Goal: Task Accomplishment & Management: Use online tool/utility

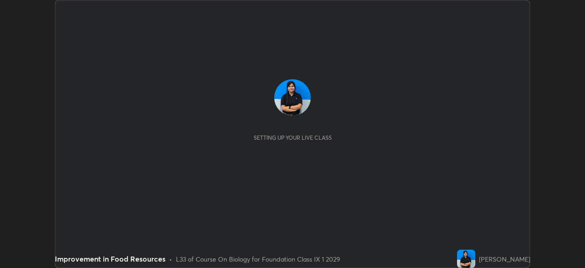
scroll to position [268, 585]
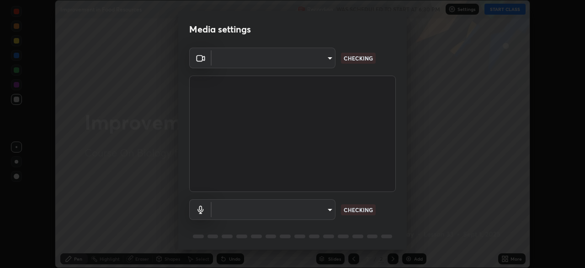
type input "00cb52ea7dbc067a4e9eba70c986ec13a5c87d59f38709f4e6374cce52915b34"
click at [301, 209] on body "Erase all Improvement in Food Resources Recording WAS SCHEDULED TO START AT 6:3…" at bounding box center [292, 134] width 585 height 268
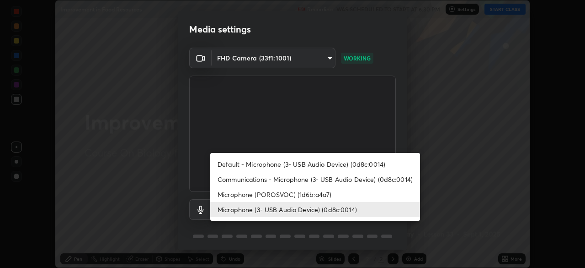
click at [309, 160] on li "Default - Microphone (3- USB Audio Device) (0d8c:0014)" at bounding box center [315, 163] width 210 height 15
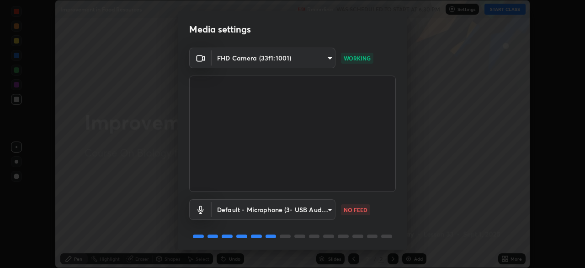
click at [311, 210] on body "Erase all Improvement in Food Resources Recording WAS SCHEDULED TO START AT 6:3…" at bounding box center [292, 134] width 585 height 268
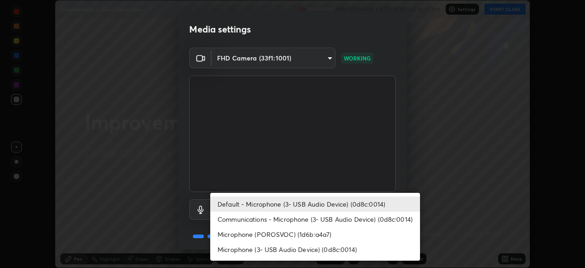
click at [300, 245] on li "Microphone (3- USB Audio Device) (0d8c:0014)" at bounding box center [315, 248] width 210 height 15
type input "c7b1e21b059f6b68da596fd68e3a8216845d0791b90de5158dbf1986436616d6"
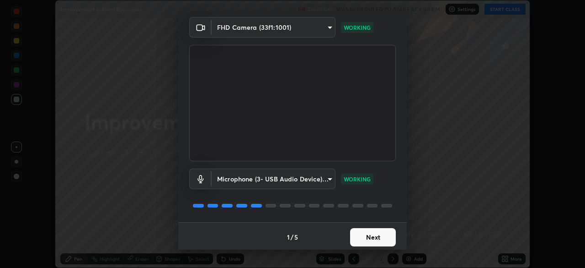
scroll to position [32, 0]
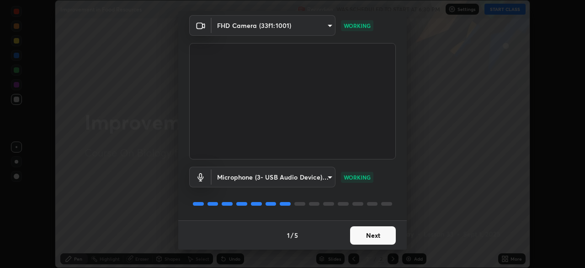
click at [383, 237] on button "Next" at bounding box center [373, 235] width 46 height 18
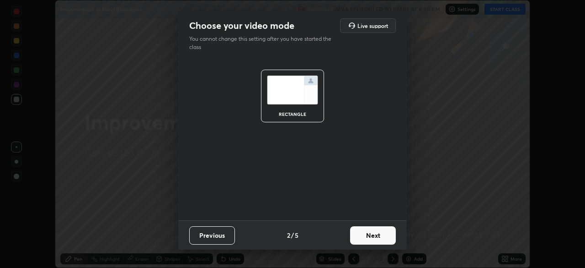
scroll to position [0, 0]
click at [381, 236] on button "Next" at bounding box center [373, 235] width 46 height 18
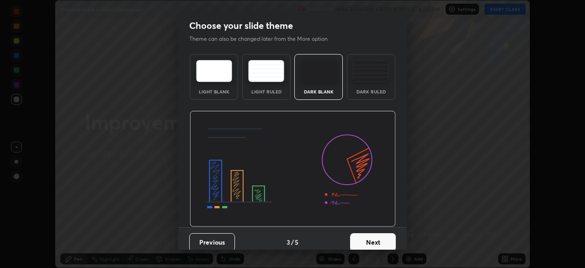
click at [382, 237] on button "Next" at bounding box center [373, 242] width 46 height 18
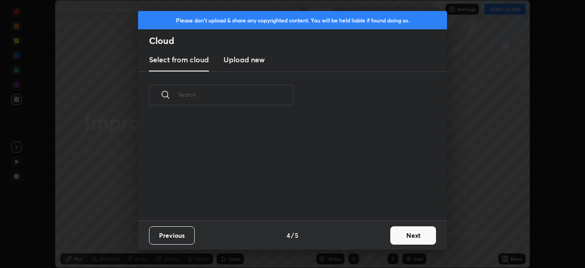
scroll to position [3, 5]
click at [404, 232] on button "Next" at bounding box center [414, 235] width 46 height 18
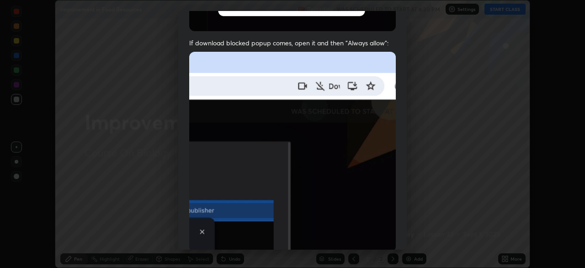
scroll to position [219, 0]
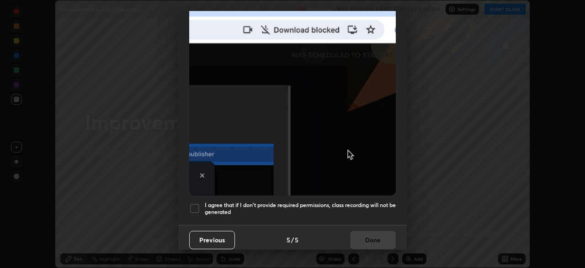
click at [199, 205] on div at bounding box center [194, 208] width 11 height 11
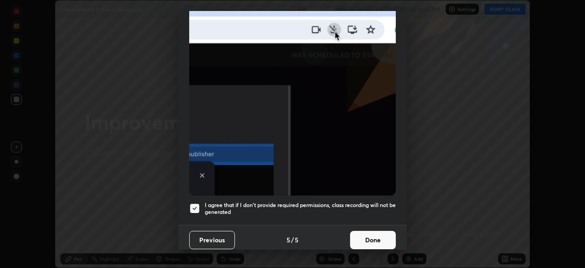
click at [368, 236] on button "Done" at bounding box center [373, 240] width 46 height 18
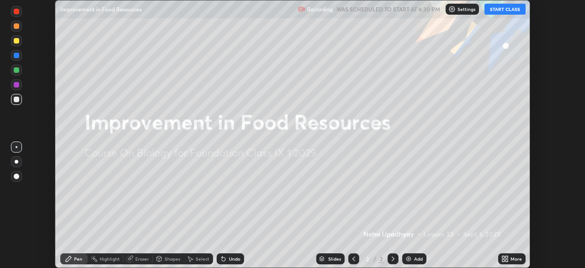
click at [506, 11] on button "START CLASS" at bounding box center [505, 9] width 41 height 11
click at [16, 151] on div at bounding box center [16, 146] width 11 height 11
click at [16, 181] on div at bounding box center [16, 176] width 11 height 11
click at [511, 260] on div "More" at bounding box center [516, 258] width 11 height 5
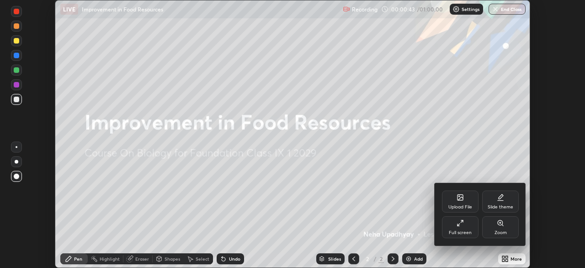
click at [465, 203] on div "Upload File" at bounding box center [460, 201] width 37 height 22
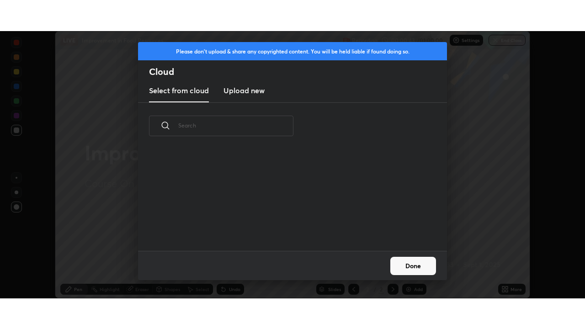
scroll to position [102, 294]
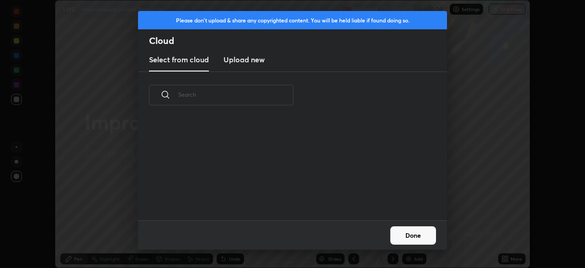
click at [252, 63] on h3 "Upload new" at bounding box center [244, 59] width 41 height 11
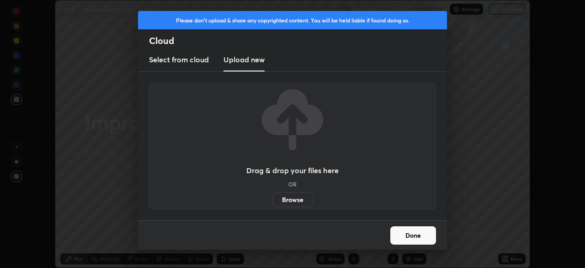
click at [291, 195] on label "Browse" at bounding box center [293, 199] width 41 height 15
click at [273, 195] on input "Browse" at bounding box center [273, 199] width 0 height 15
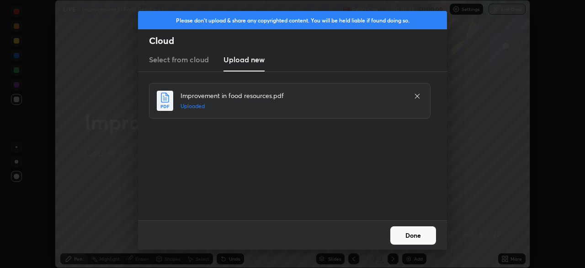
click at [400, 236] on button "Done" at bounding box center [414, 235] width 46 height 18
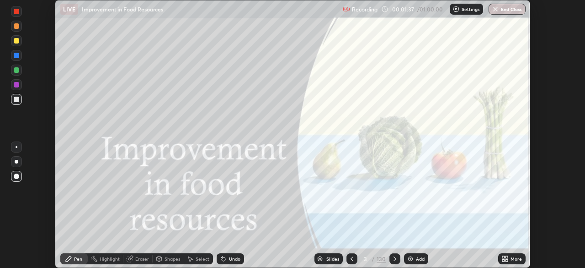
click at [507, 257] on icon at bounding box center [507, 257] width 2 height 2
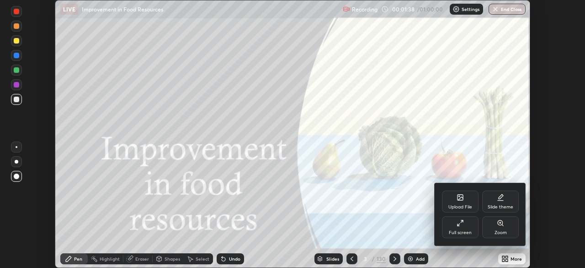
click at [460, 223] on icon at bounding box center [460, 222] width 7 height 7
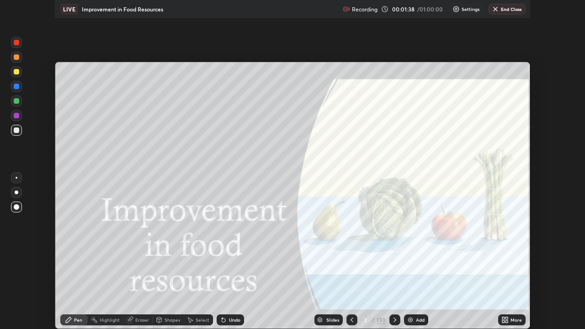
scroll to position [329, 585]
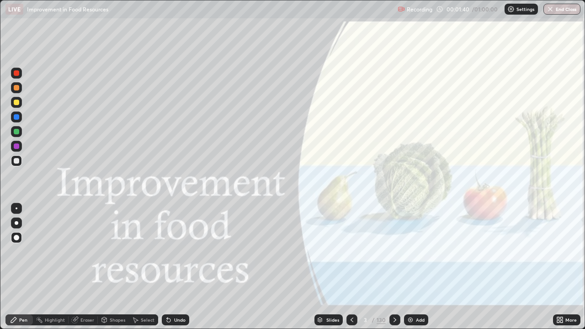
click at [332, 267] on div "Slides" at bounding box center [333, 320] width 13 height 5
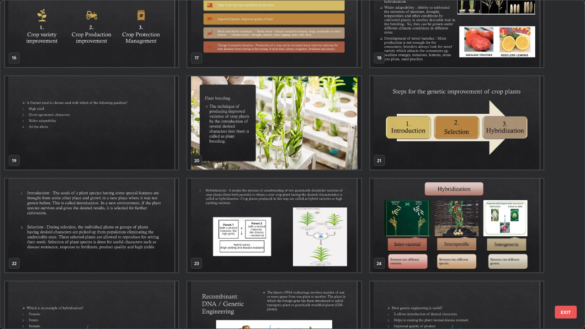
scroll to position [564, 0]
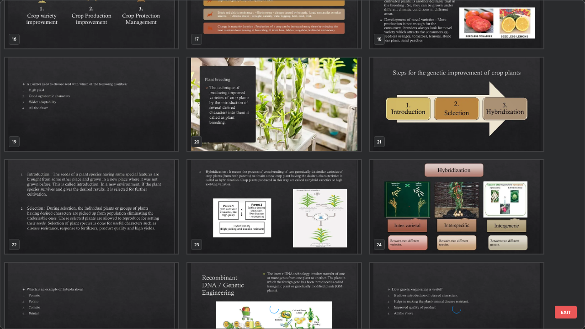
click at [330, 129] on img "grid" at bounding box center [274, 105] width 173 height 94
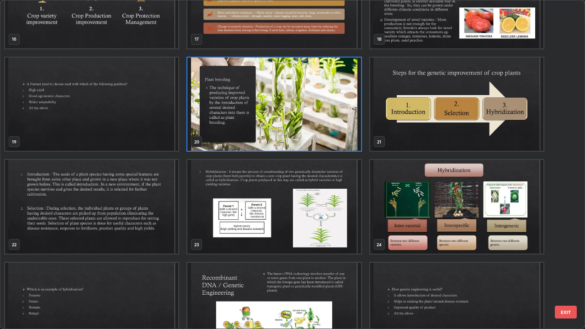
click at [320, 128] on img "grid" at bounding box center [274, 105] width 173 height 94
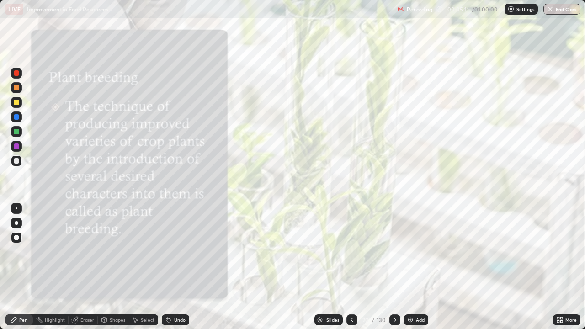
click at [393, 267] on icon at bounding box center [395, 319] width 7 height 7
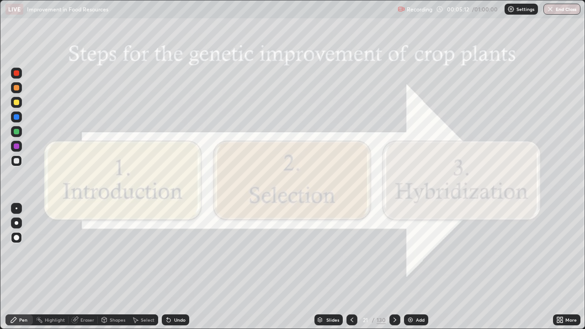
click at [392, 267] on icon at bounding box center [395, 319] width 7 height 7
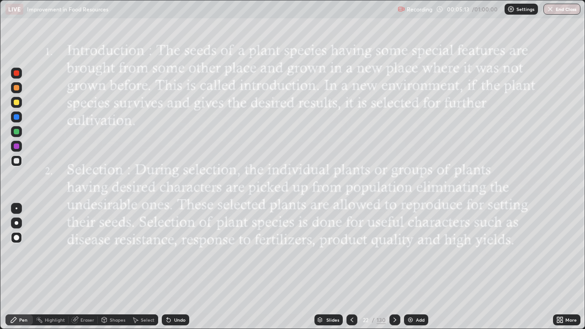
click at [394, 267] on icon at bounding box center [395, 319] width 7 height 7
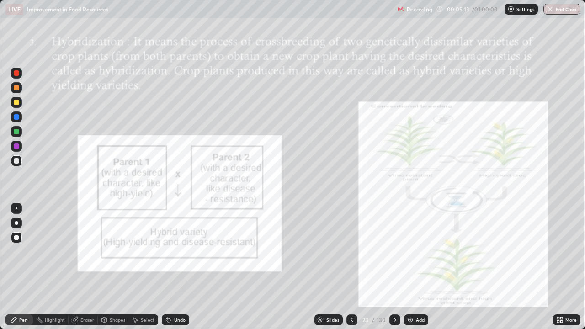
click at [398, 267] on div at bounding box center [395, 320] width 11 height 11
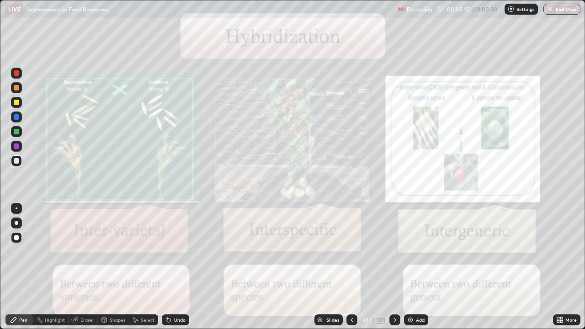
click at [394, 267] on icon at bounding box center [395, 319] width 7 height 7
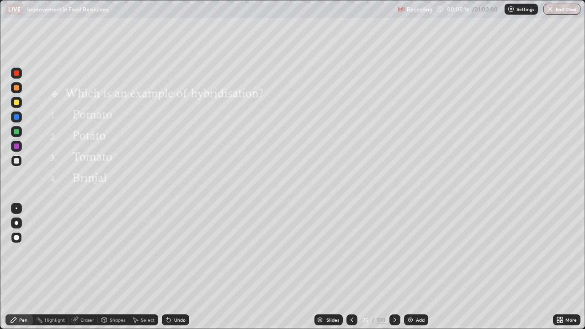
click at [351, 267] on icon at bounding box center [352, 319] width 7 height 7
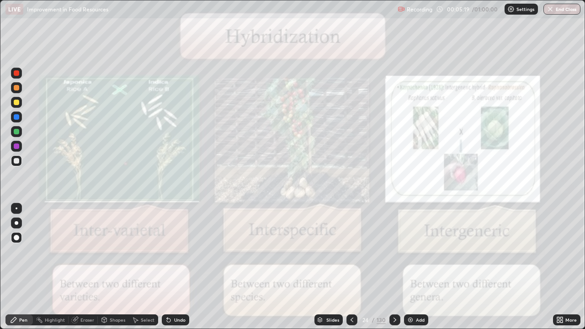
click at [394, 267] on icon at bounding box center [395, 319] width 7 height 7
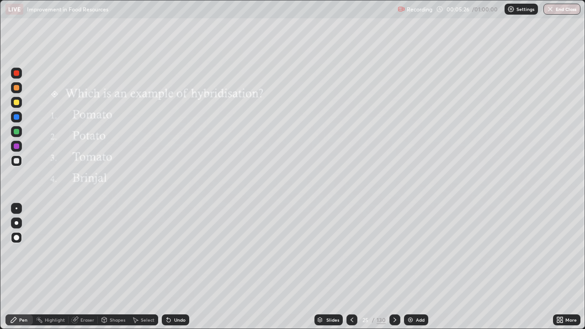
click at [396, 267] on div at bounding box center [395, 320] width 11 height 18
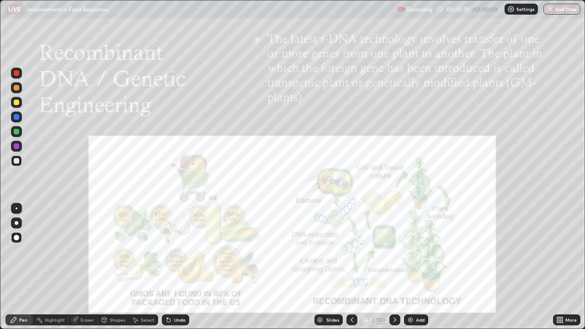
click at [352, 267] on icon at bounding box center [352, 319] width 7 height 7
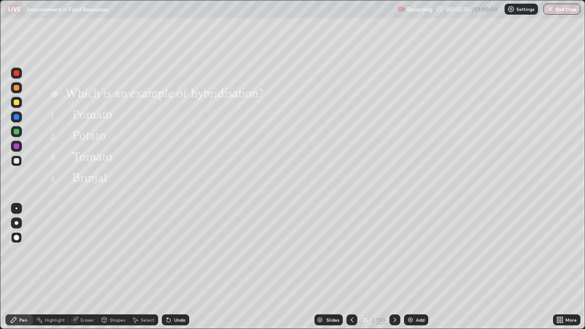
click at [413, 267] on div "Add" at bounding box center [416, 320] width 24 height 11
click at [16, 101] on div at bounding box center [16, 102] width 5 height 5
click at [177, 267] on div "Undo" at bounding box center [179, 320] width 11 height 5
click at [178, 267] on div "Undo" at bounding box center [179, 320] width 11 height 5
click at [178, 267] on div "Undo" at bounding box center [175, 320] width 27 height 11
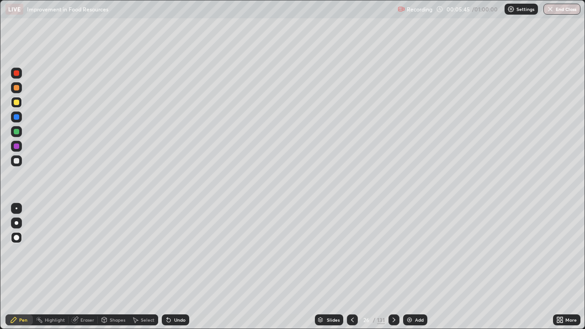
click at [16, 104] on div at bounding box center [16, 102] width 5 height 5
click at [16, 132] on div at bounding box center [16, 131] width 5 height 5
click at [410, 267] on img at bounding box center [409, 319] width 7 height 7
click at [16, 118] on div at bounding box center [16, 116] width 5 height 5
click at [17, 102] on div at bounding box center [16, 102] width 5 height 5
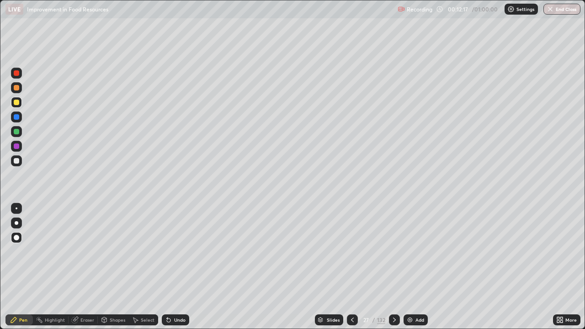
click at [17, 134] on div at bounding box center [16, 131] width 5 height 5
click at [395, 267] on icon at bounding box center [394, 319] width 7 height 7
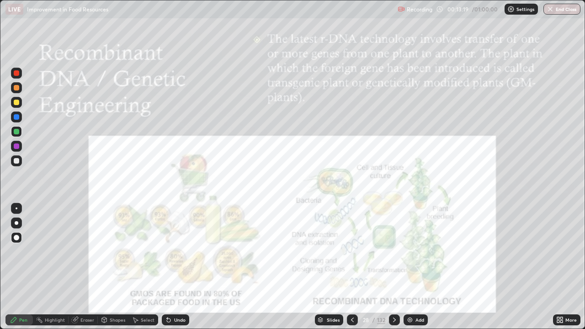
click at [348, 267] on div at bounding box center [352, 320] width 11 height 11
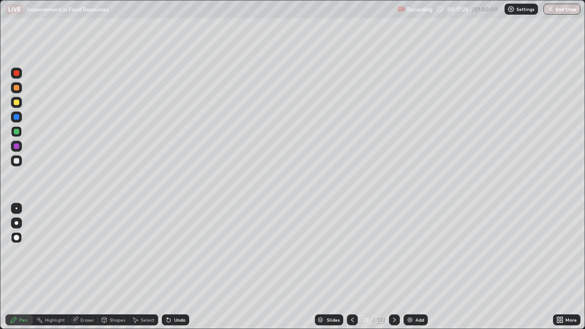
click at [17, 102] on div at bounding box center [16, 102] width 5 height 5
click at [16, 147] on div at bounding box center [16, 146] width 5 height 5
click at [17, 135] on div at bounding box center [16, 131] width 11 height 11
click at [393, 267] on icon at bounding box center [394, 319] width 7 height 7
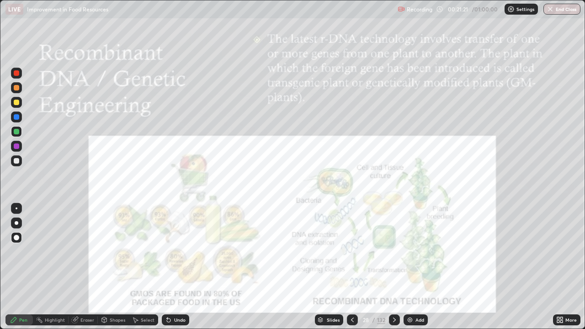
click at [357, 267] on div at bounding box center [352, 320] width 11 height 11
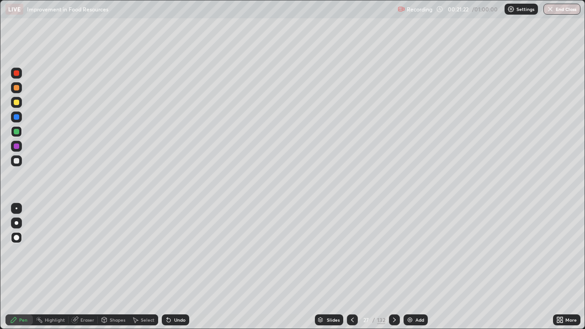
click at [356, 267] on div at bounding box center [352, 320] width 11 height 11
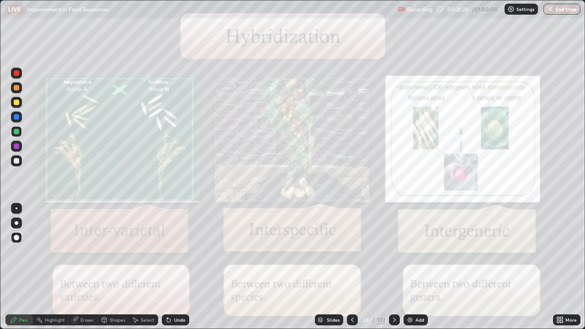
click at [352, 267] on icon at bounding box center [352, 319] width 7 height 7
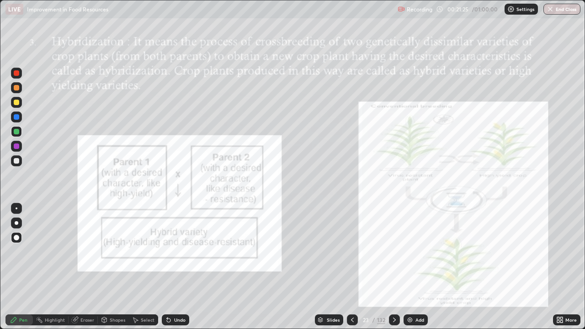
click at [352, 267] on icon at bounding box center [352, 319] width 7 height 7
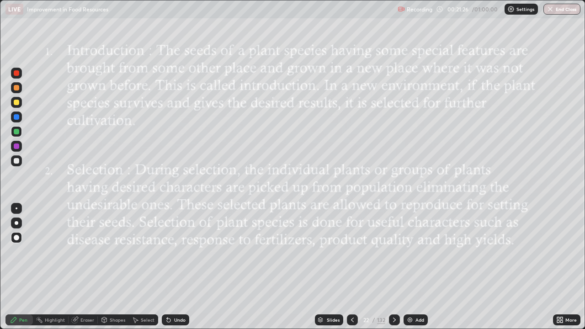
click at [397, 267] on div at bounding box center [394, 320] width 11 height 11
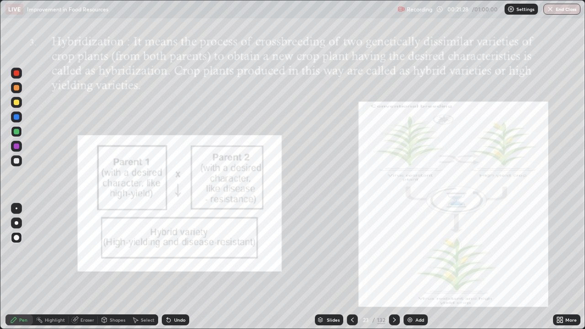
click at [396, 267] on div at bounding box center [394, 320] width 11 height 11
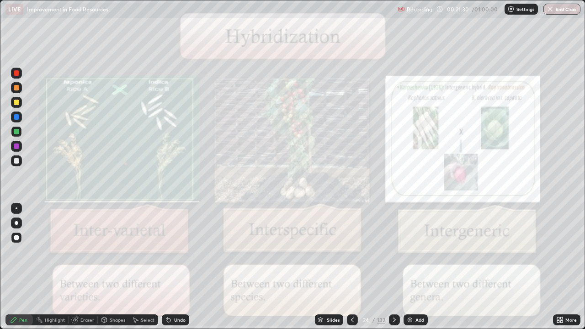
click at [352, 267] on icon at bounding box center [352, 319] width 7 height 7
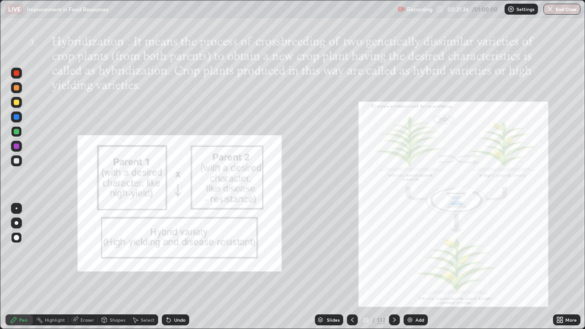
click at [393, 267] on icon at bounding box center [394, 319] width 7 height 7
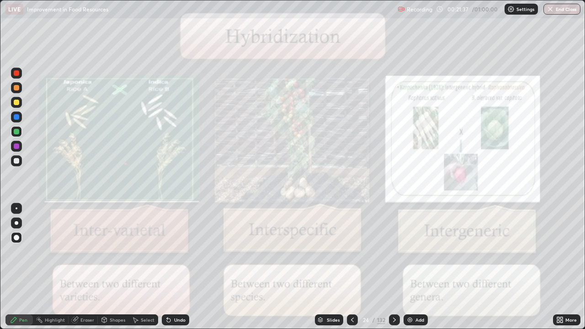
click at [396, 267] on div at bounding box center [394, 320] width 11 height 11
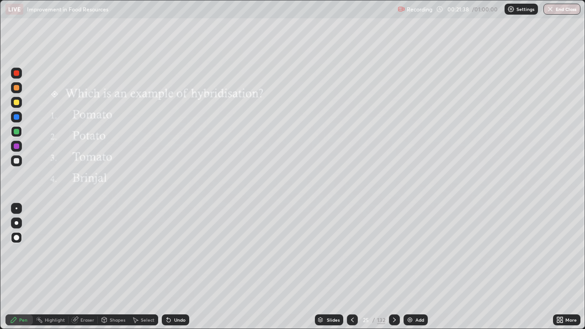
click at [393, 267] on div at bounding box center [394, 320] width 11 height 18
click at [393, 267] on icon at bounding box center [394, 319] width 7 height 7
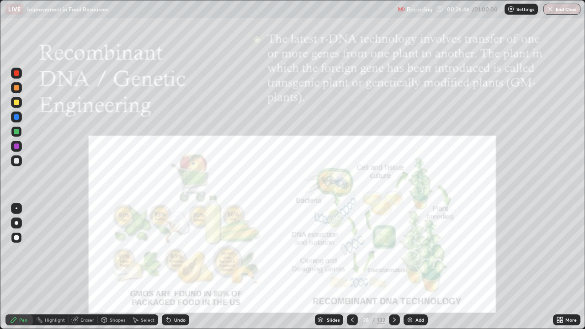
click at [394, 267] on icon at bounding box center [394, 319] width 7 height 7
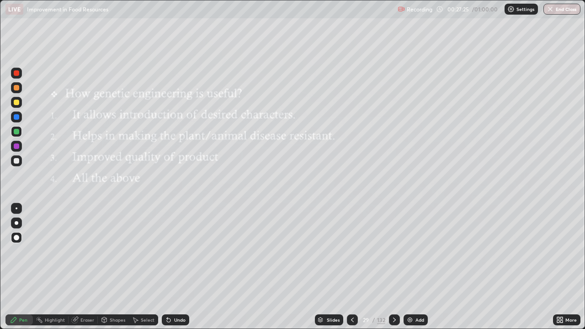
click at [392, 267] on icon at bounding box center [394, 319] width 7 height 7
click at [392, 267] on div at bounding box center [394, 320] width 11 height 11
click at [394, 267] on icon at bounding box center [394, 319] width 7 height 7
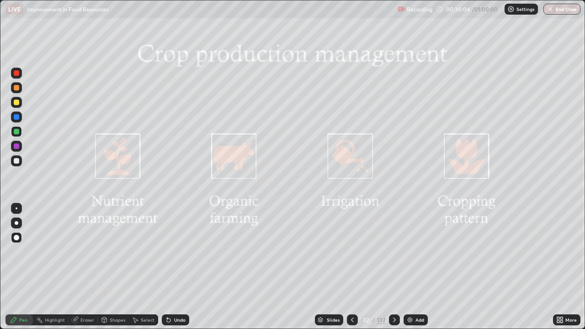
click at [394, 267] on icon at bounding box center [394, 319] width 7 height 7
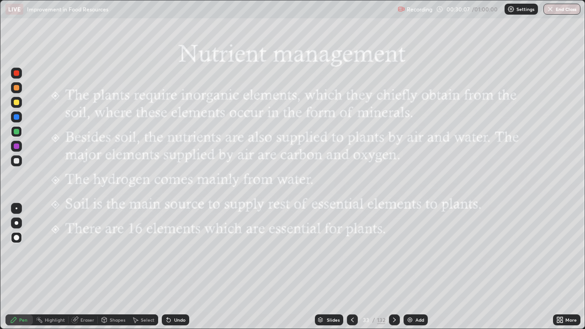
click at [351, 267] on icon at bounding box center [352, 319] width 7 height 7
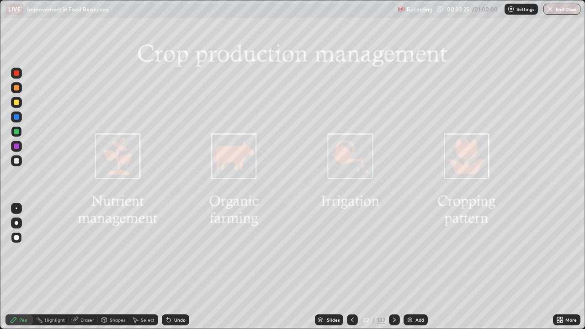
click at [394, 267] on icon at bounding box center [394, 319] width 7 height 7
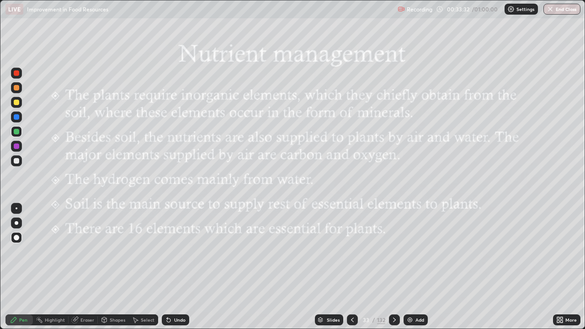
click at [324, 267] on div "Slides" at bounding box center [329, 320] width 28 height 11
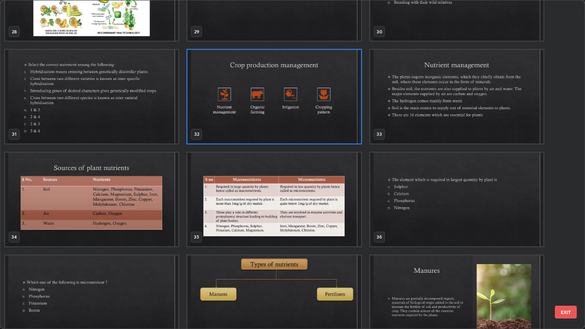
scroll to position [1010, 0]
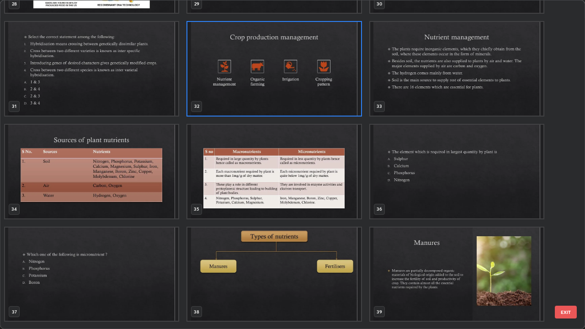
click at [286, 182] on img "grid" at bounding box center [274, 172] width 173 height 94
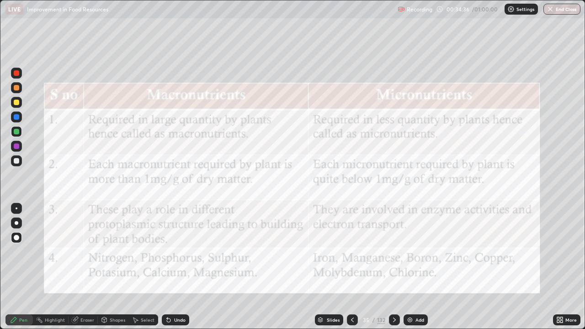
click at [354, 267] on div at bounding box center [352, 320] width 11 height 11
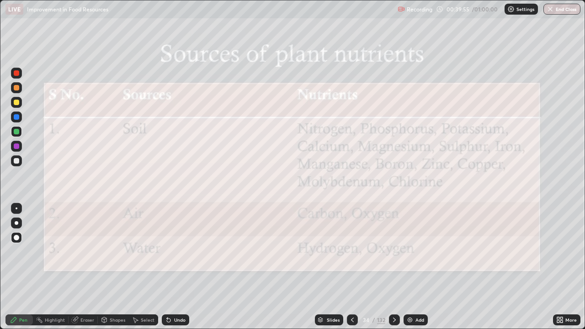
click at [393, 267] on icon at bounding box center [394, 319] width 7 height 7
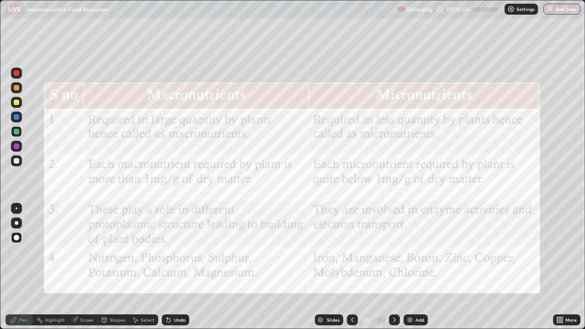
click at [352, 267] on icon at bounding box center [352, 319] width 7 height 7
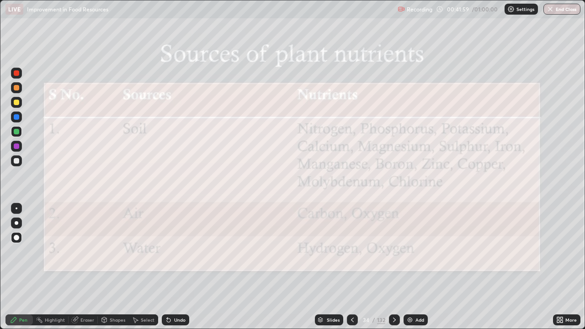
click at [351, 267] on icon at bounding box center [352, 319] width 7 height 7
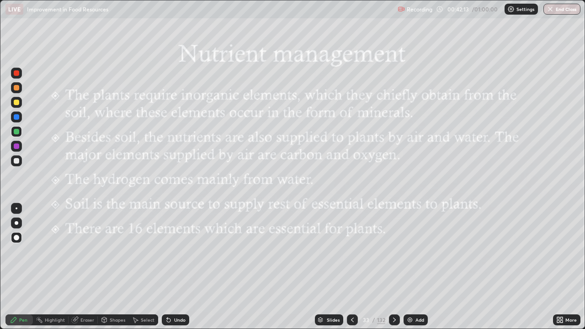
click at [393, 267] on icon at bounding box center [394, 319] width 7 height 7
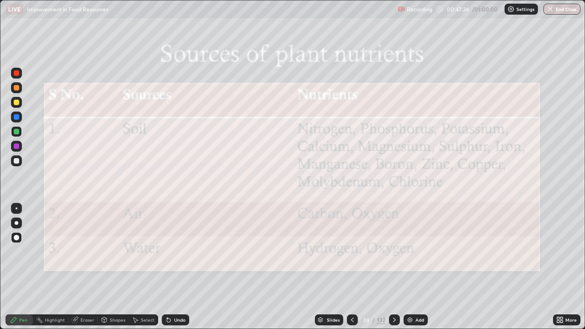
click at [393, 267] on icon at bounding box center [394, 319] width 7 height 7
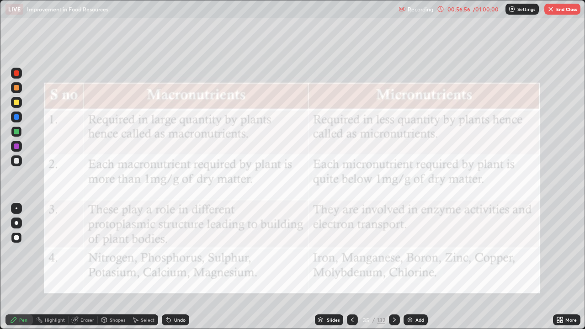
click at [555, 13] on button "End Class" at bounding box center [563, 9] width 36 height 11
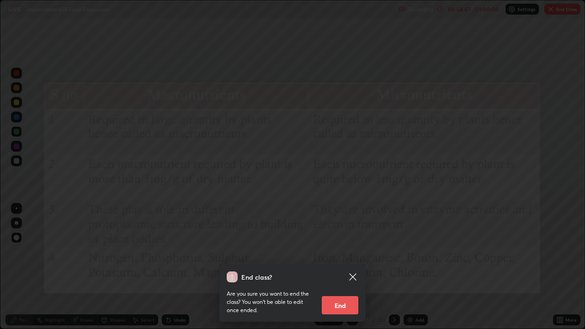
click at [346, 267] on button "End" at bounding box center [340, 305] width 37 height 18
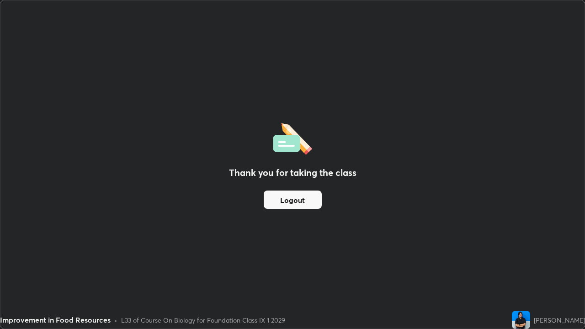
click at [309, 202] on button "Logout" at bounding box center [293, 200] width 58 height 18
